Goal: Find contact information: Find contact information

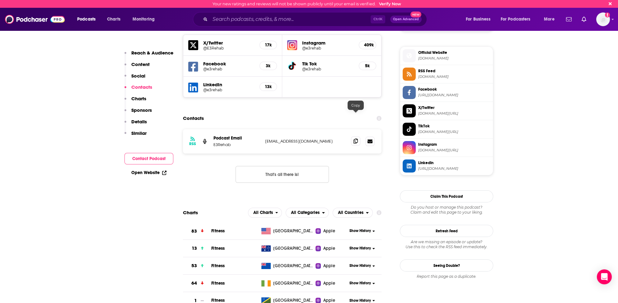
click at [355, 138] on icon at bounding box center [355, 140] width 4 height 5
click at [357, 138] on icon at bounding box center [355, 140] width 4 height 5
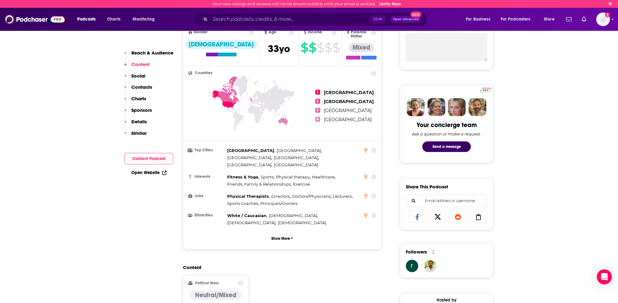
scroll to position [227, 0]
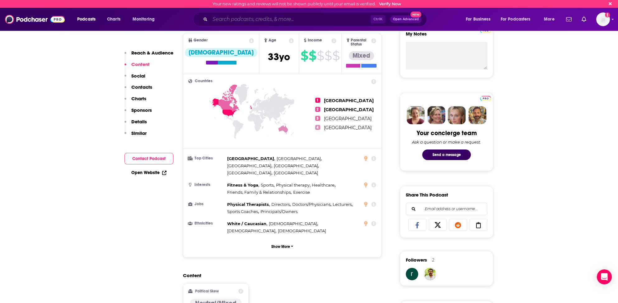
click at [233, 20] on input "Search podcasts, credits, & more..." at bounding box center [290, 19] width 160 height 10
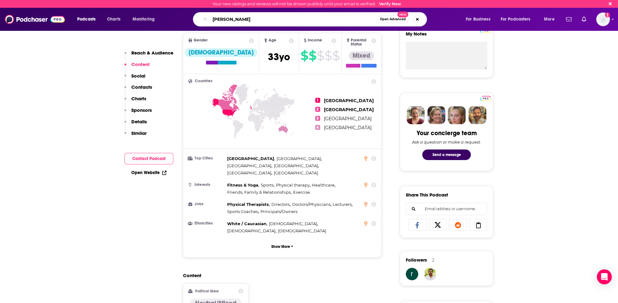
type input "[PERSON_NAME]"
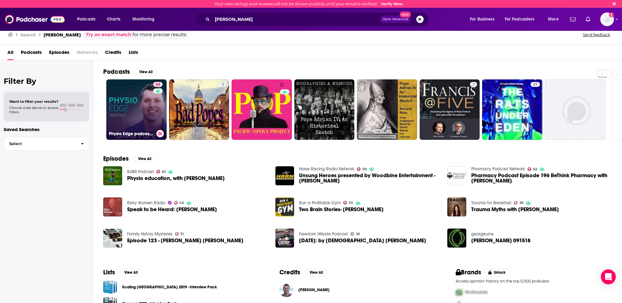
click at [134, 123] on link "64 Physio Edge podcast with [PERSON_NAME]" at bounding box center [136, 109] width 60 height 60
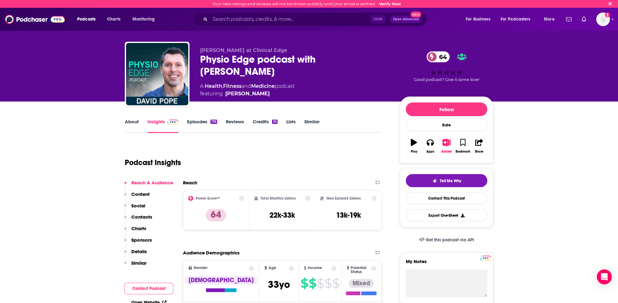
click at [143, 216] on p "Contacts" at bounding box center [141, 217] width 21 height 6
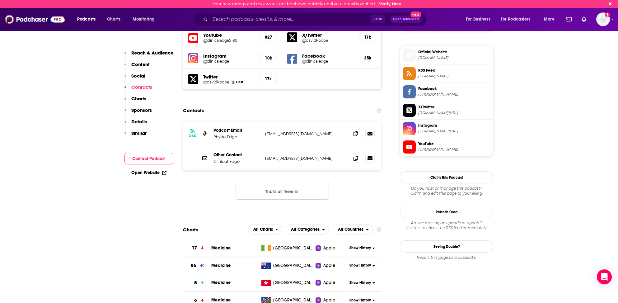
scroll to position [508, 0]
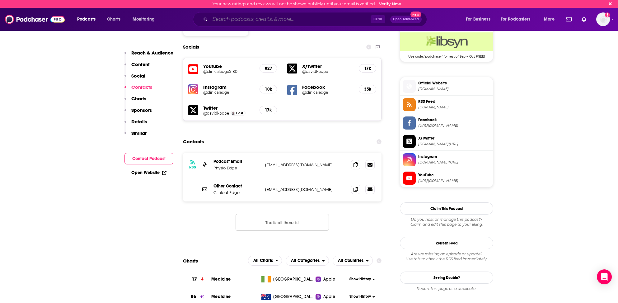
click at [252, 15] on input "Search podcasts, credits, & more..." at bounding box center [290, 19] width 160 height 10
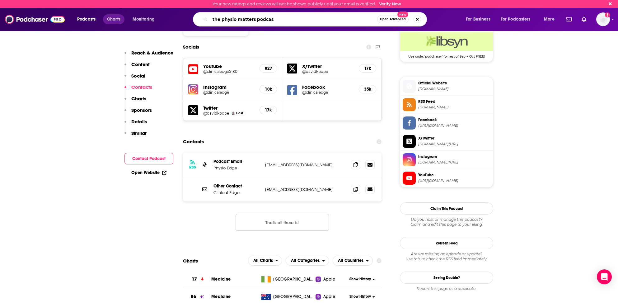
type input "the physio matters podcast"
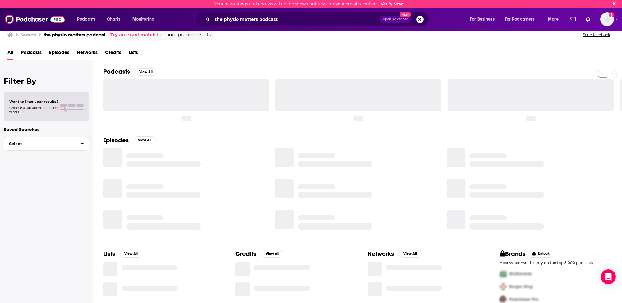
click at [35, 51] on span "Podcasts" at bounding box center [31, 53] width 21 height 13
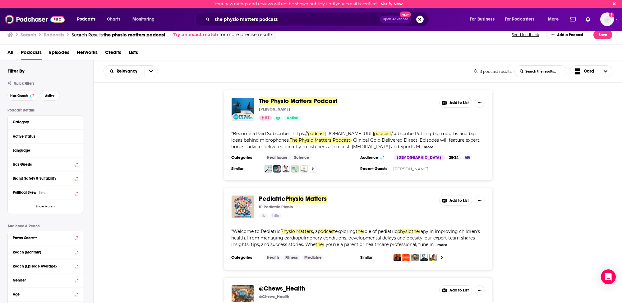
click at [321, 100] on span "The Physio Matters Podcast" at bounding box center [298, 101] width 78 height 8
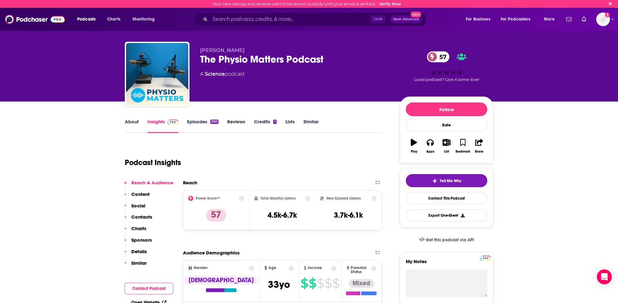
click at [145, 217] on p "Contacts" at bounding box center [141, 217] width 21 height 6
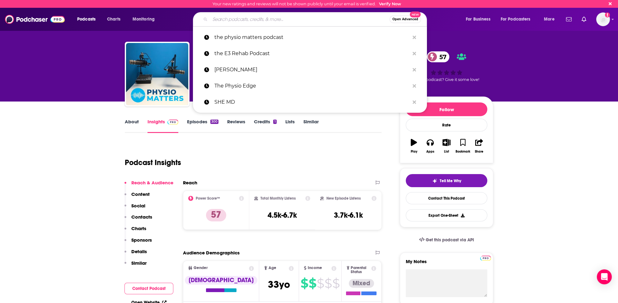
click at [216, 19] on input "Search podcasts, credits, & more..." at bounding box center [299, 19] width 179 height 10
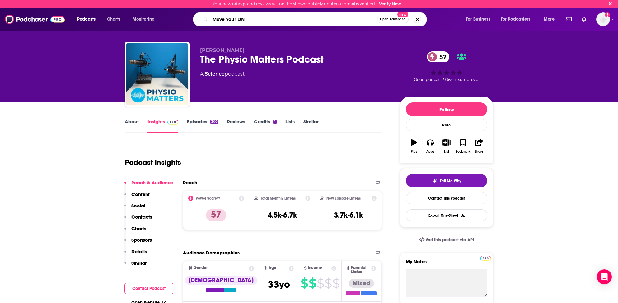
type input "Move Your DNA"
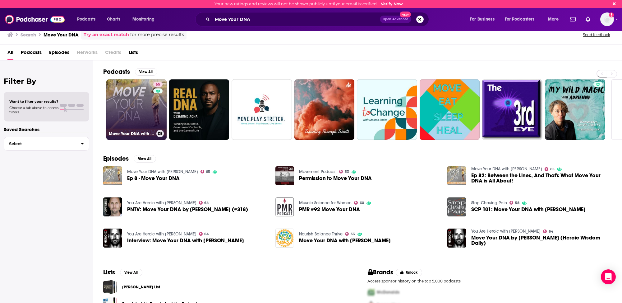
click at [124, 112] on link "65 Move Your DNA with [PERSON_NAME]" at bounding box center [136, 109] width 60 height 60
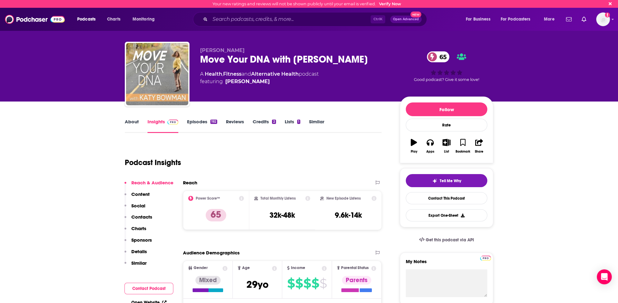
click at [143, 215] on p "Contacts" at bounding box center [141, 217] width 21 height 6
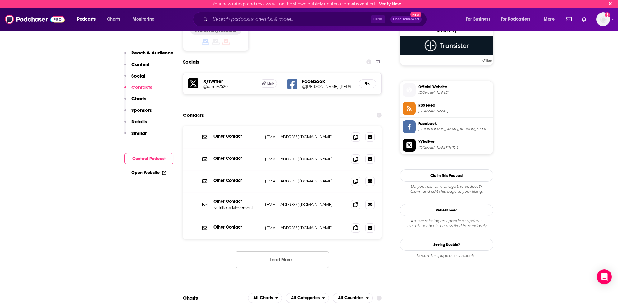
scroll to position [504, 0]
click at [357, 202] on icon at bounding box center [355, 204] width 4 height 5
